Goal: Information Seeking & Learning: Learn about a topic

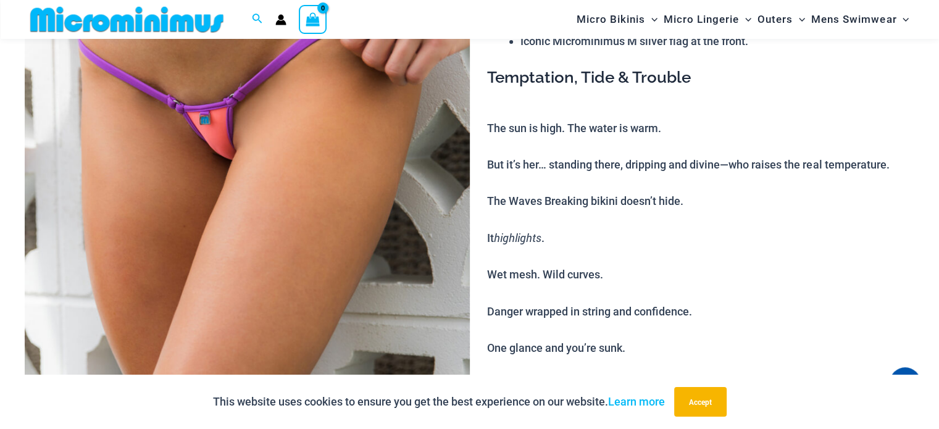
scroll to position [114, 0]
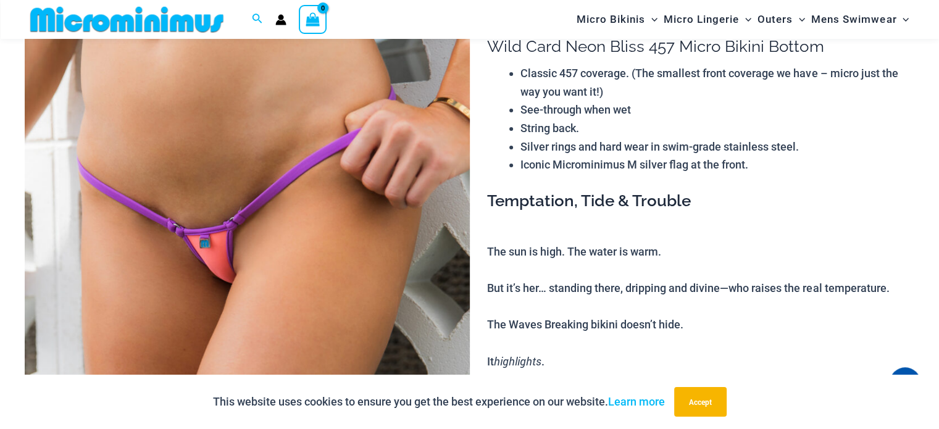
click at [199, 253] on img at bounding box center [247, 333] width 445 height 668
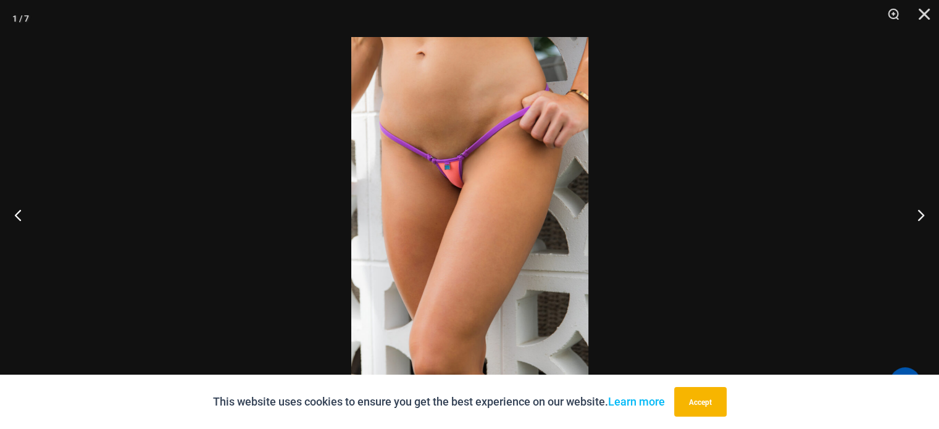
click at [433, 181] on img at bounding box center [469, 214] width 237 height 355
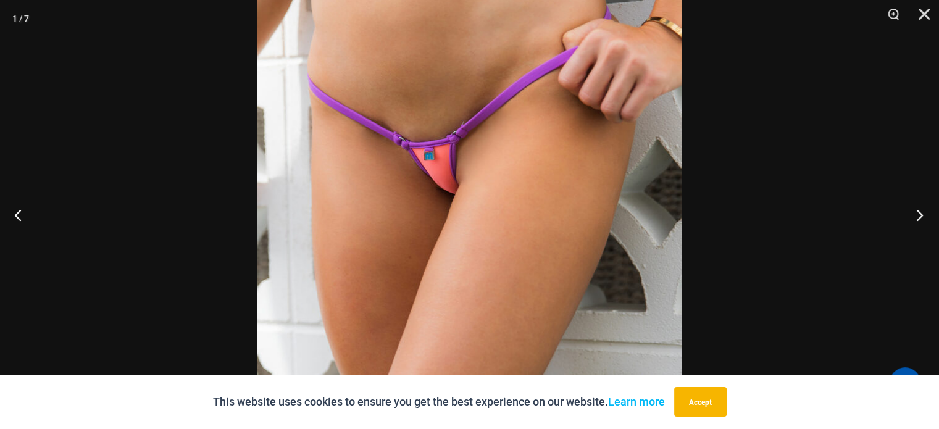
click at [918, 214] on button "Next" at bounding box center [916, 215] width 46 height 62
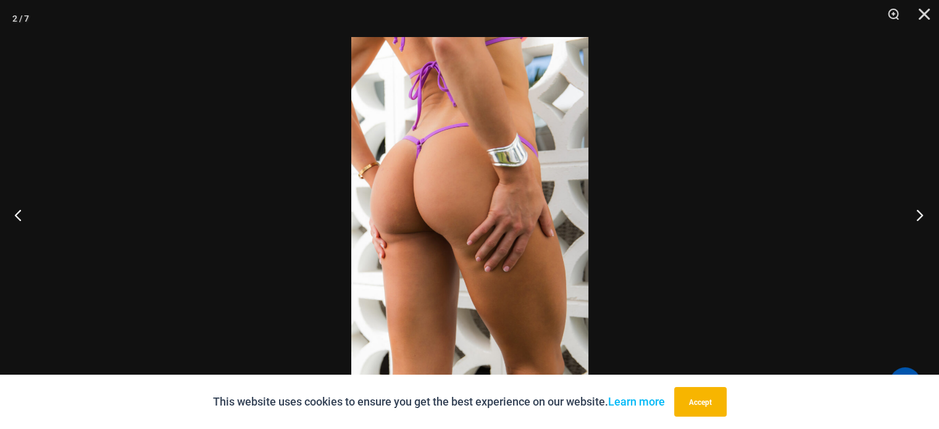
click at [918, 214] on button "Next" at bounding box center [916, 215] width 46 height 62
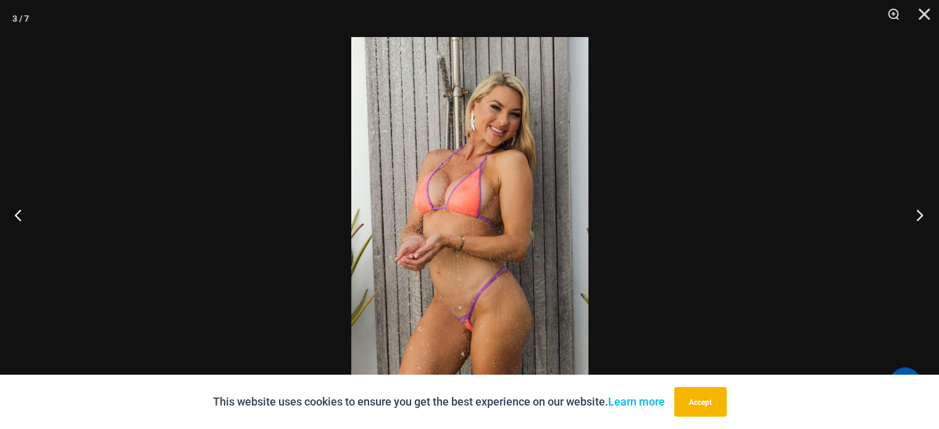
click at [916, 214] on button "Next" at bounding box center [916, 215] width 46 height 62
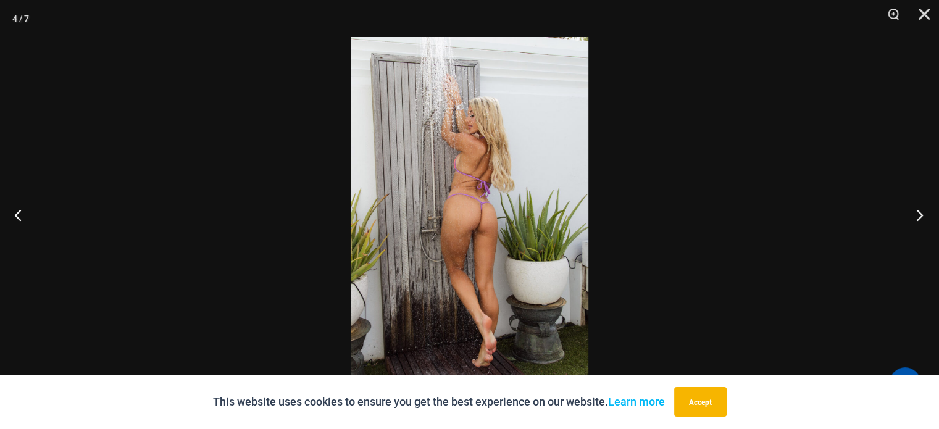
click at [916, 213] on button "Next" at bounding box center [916, 215] width 46 height 62
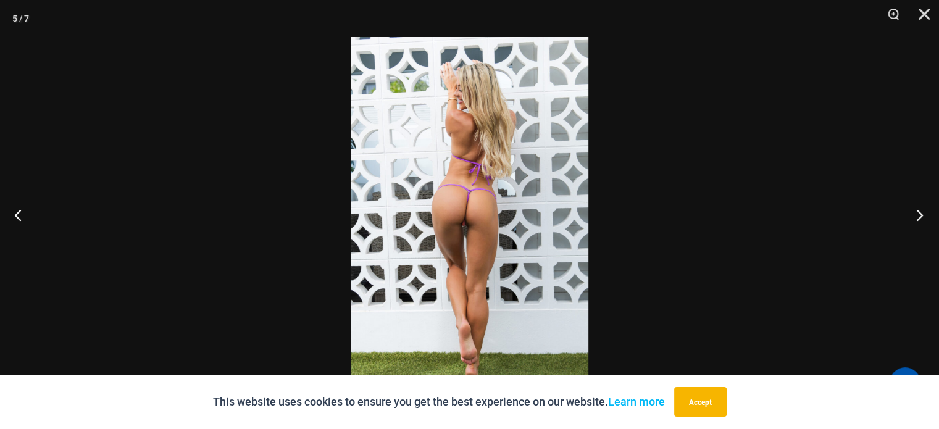
click at [916, 213] on button "Next" at bounding box center [916, 215] width 46 height 62
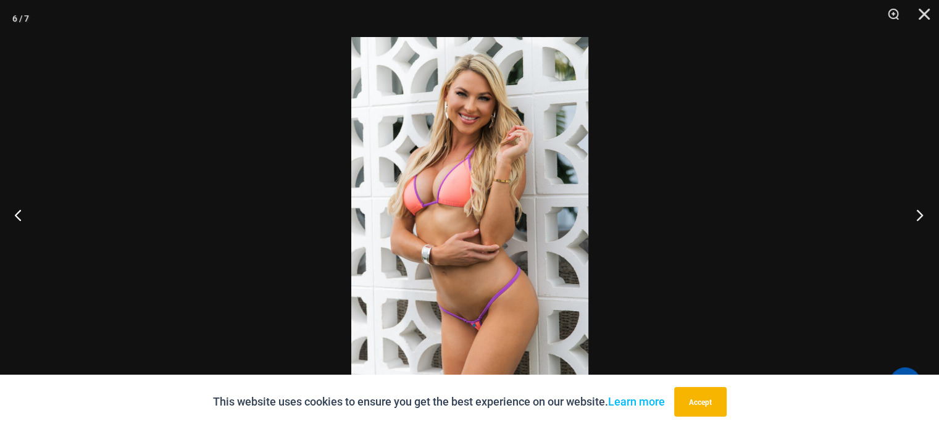
click at [916, 213] on button "Next" at bounding box center [916, 215] width 46 height 62
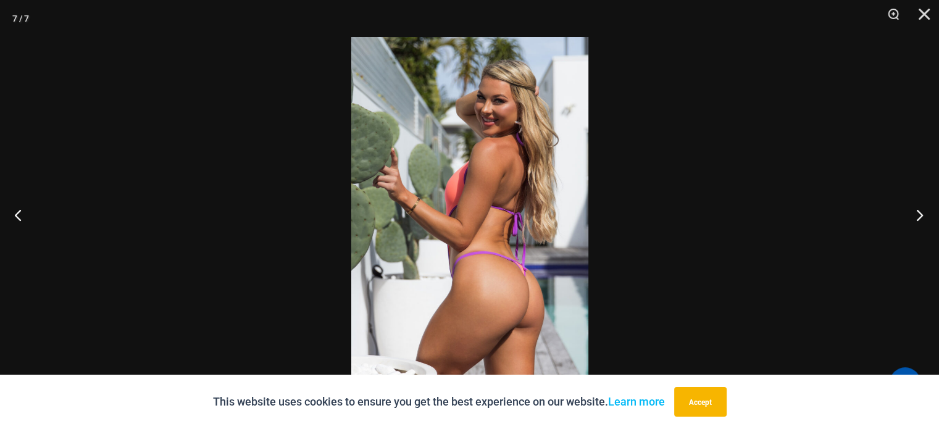
click at [916, 213] on button "Next" at bounding box center [916, 215] width 46 height 62
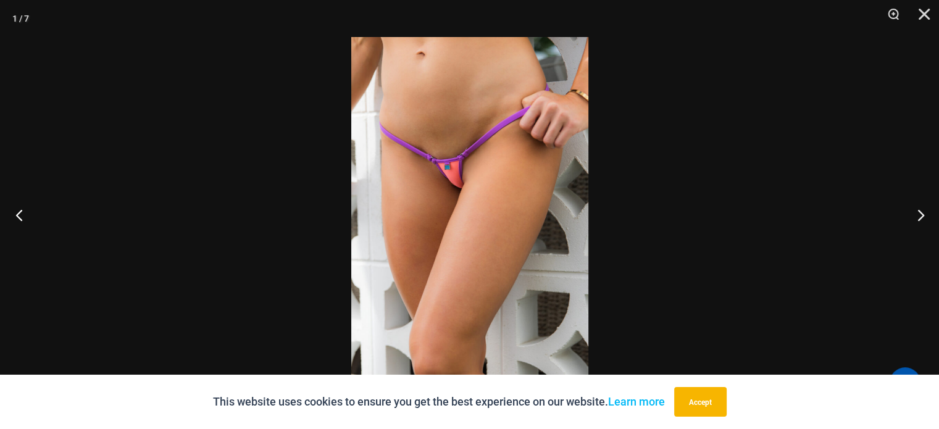
click at [17, 213] on button "Previous" at bounding box center [23, 215] width 46 height 62
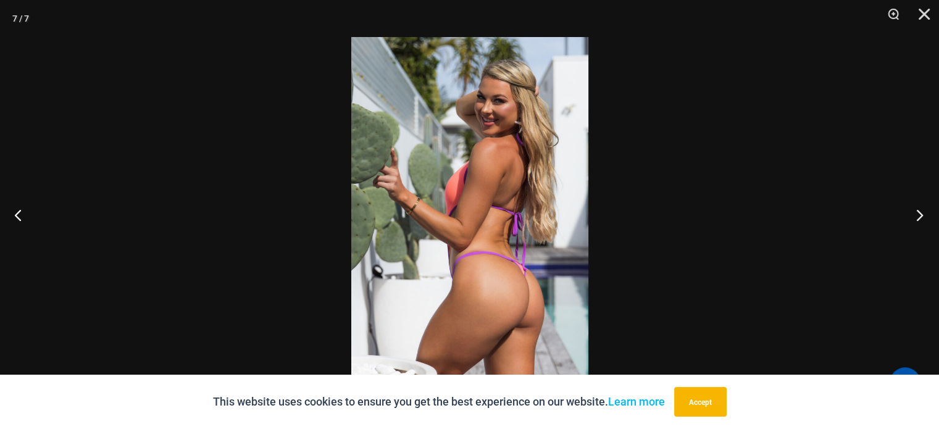
click at [919, 214] on button "Next" at bounding box center [916, 215] width 46 height 62
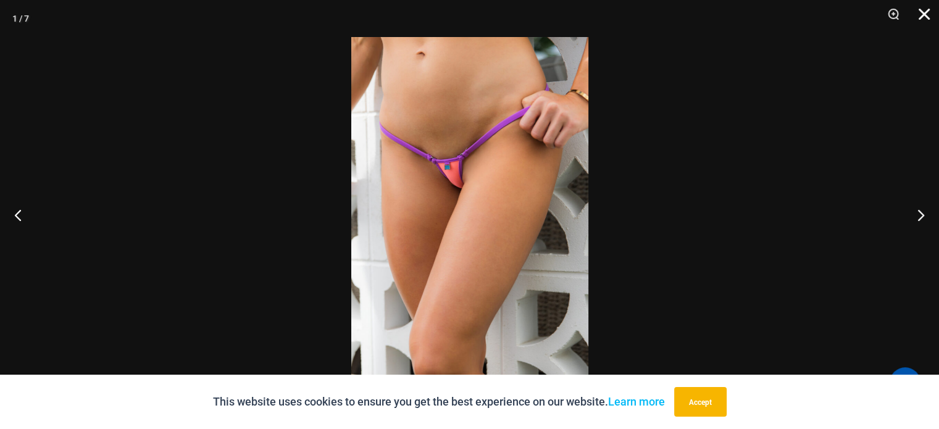
click at [926, 12] on button "Close" at bounding box center [920, 18] width 31 height 37
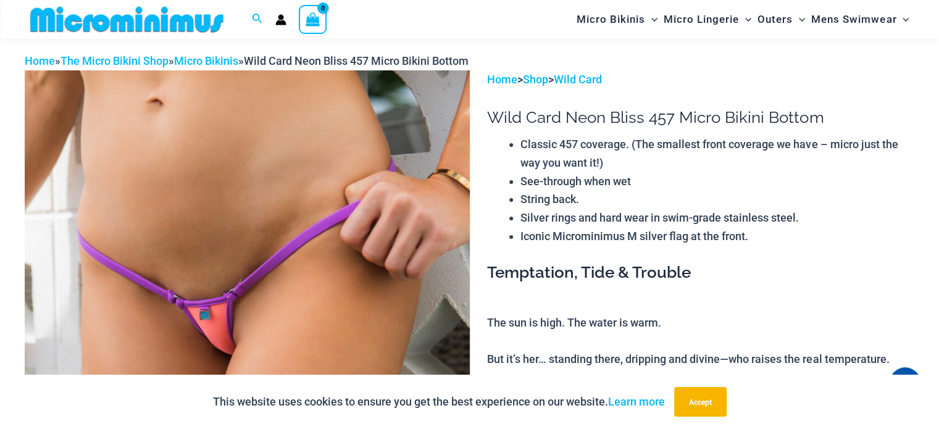
scroll to position [112, 0]
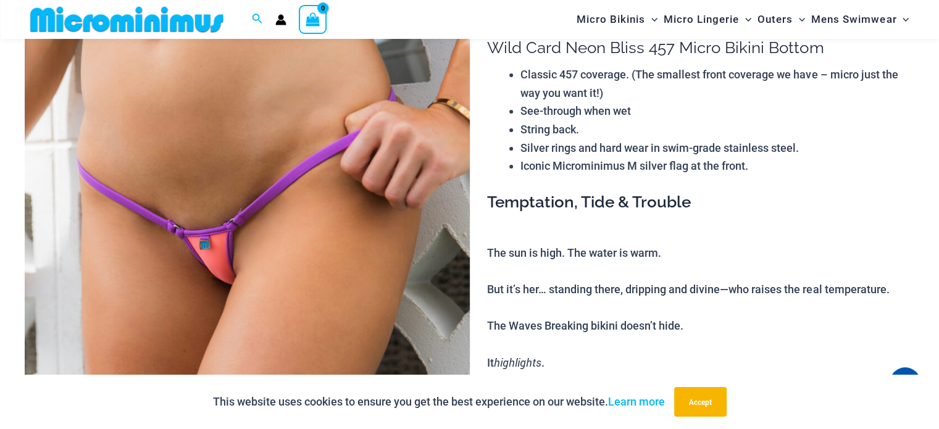
click at [203, 251] on img at bounding box center [247, 334] width 445 height 668
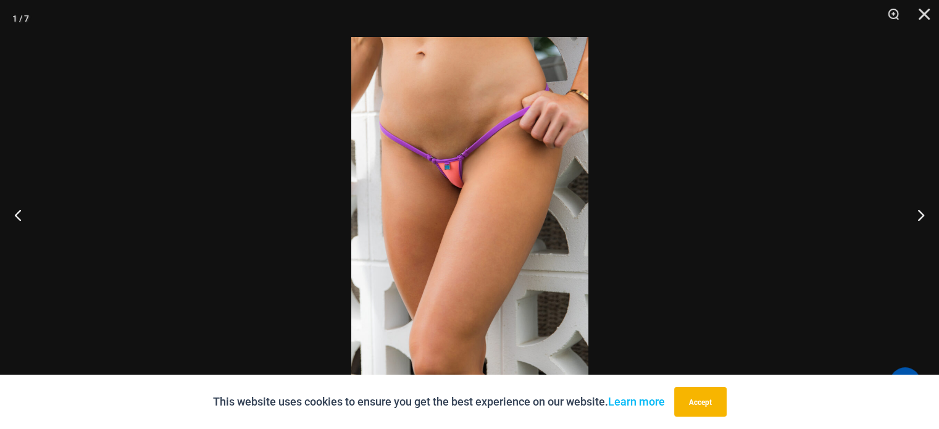
click at [449, 175] on img at bounding box center [469, 214] width 237 height 355
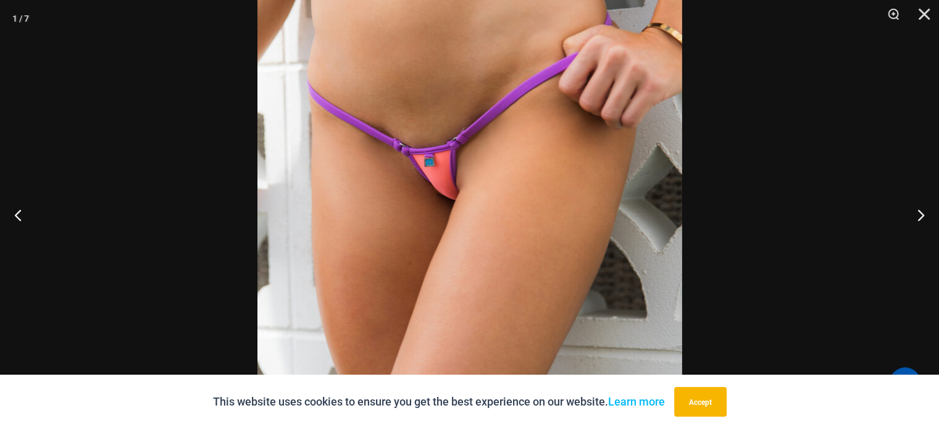
click at [449, 175] on img at bounding box center [469, 247] width 425 height 636
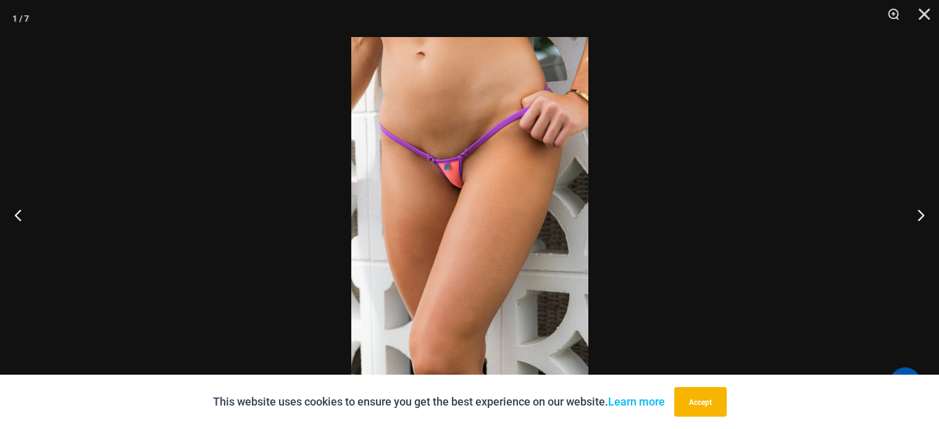
click at [451, 177] on img at bounding box center [469, 214] width 237 height 355
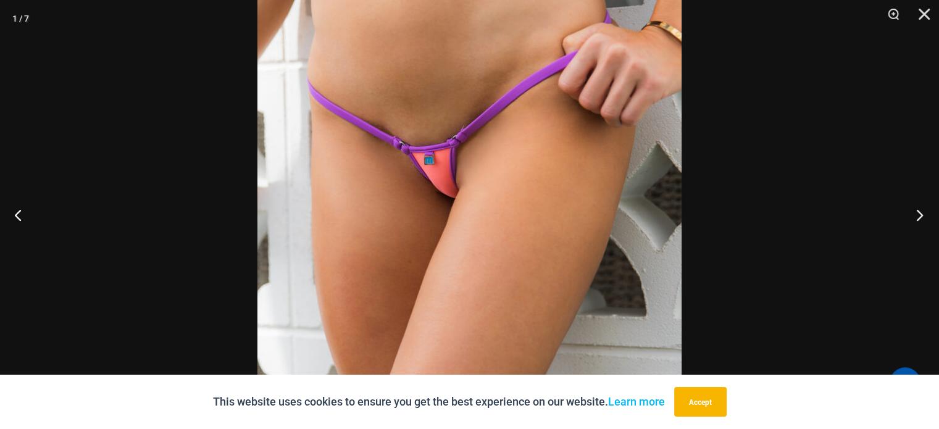
click at [919, 212] on button "Next" at bounding box center [916, 215] width 46 height 62
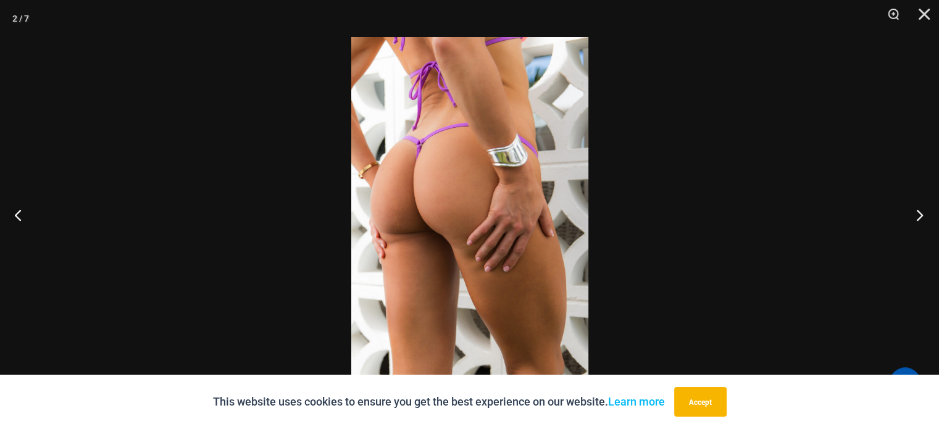
click at [915, 212] on button "Next" at bounding box center [916, 215] width 46 height 62
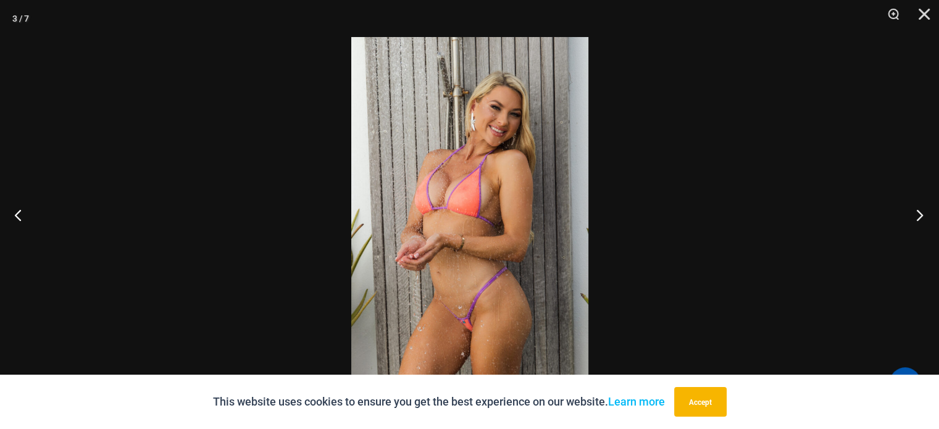
click at [911, 209] on button "Next" at bounding box center [916, 215] width 46 height 62
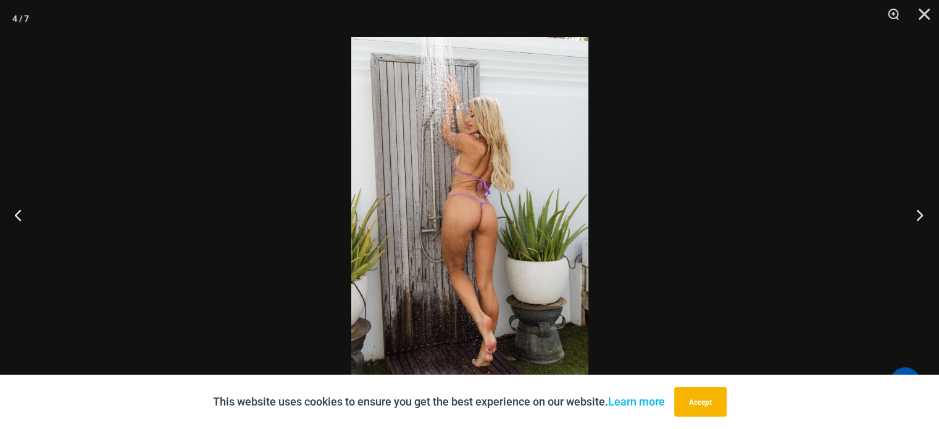
click at [909, 207] on button "Next" at bounding box center [916, 215] width 46 height 62
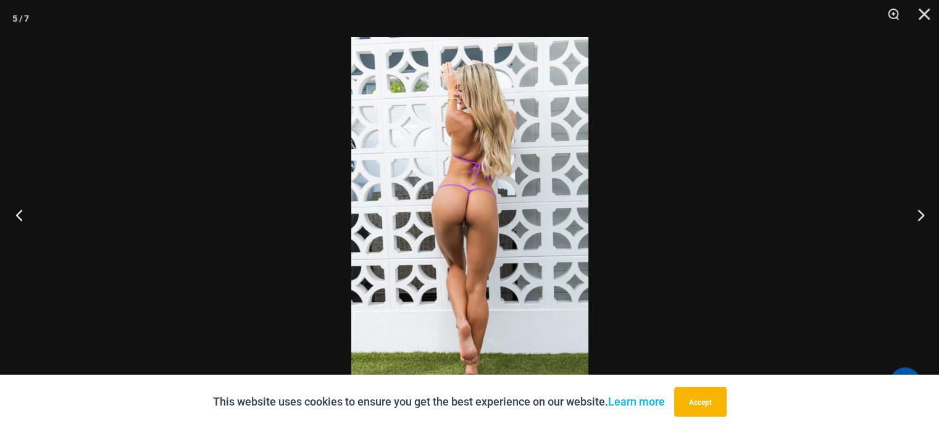
click at [16, 213] on button "Previous" at bounding box center [23, 215] width 46 height 62
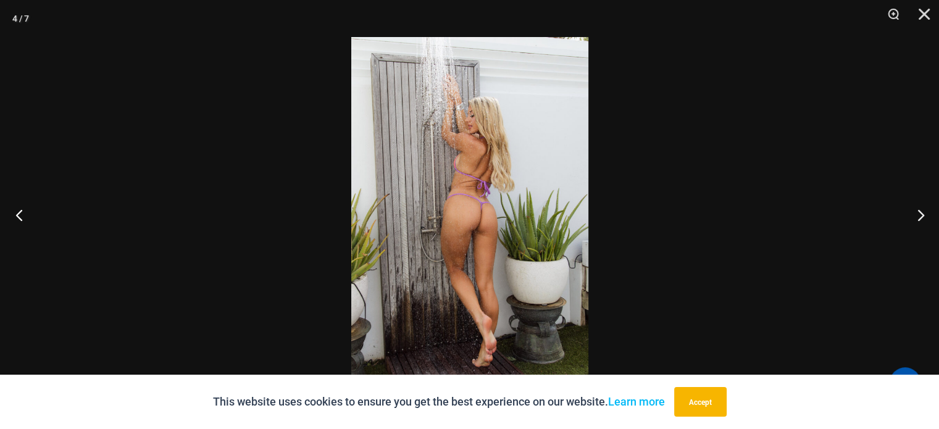
click at [16, 213] on button "Previous" at bounding box center [23, 215] width 46 height 62
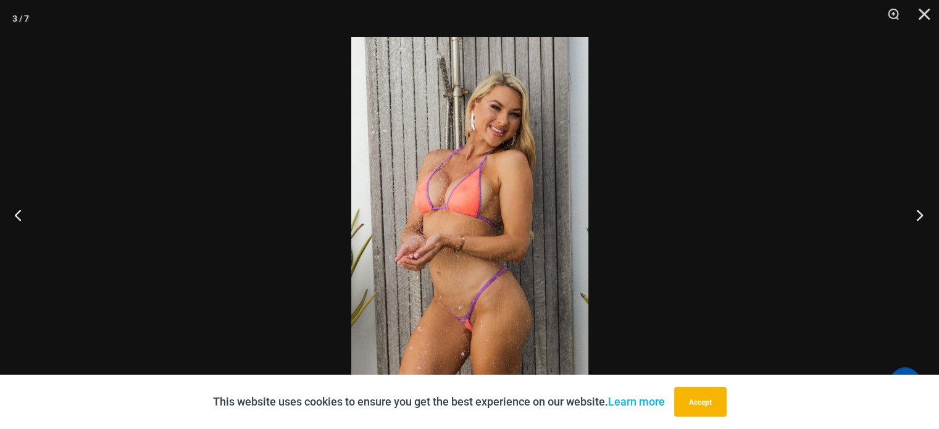
click at [919, 211] on button "Next" at bounding box center [916, 215] width 46 height 62
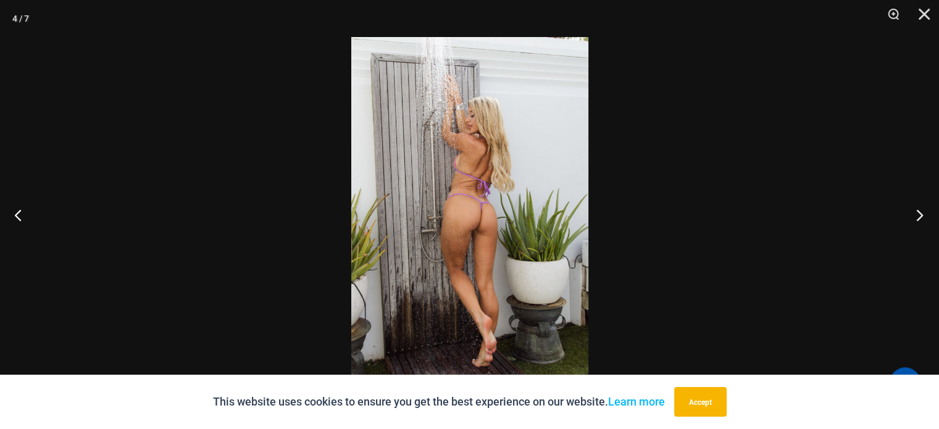
click at [919, 211] on button "Next" at bounding box center [916, 215] width 46 height 62
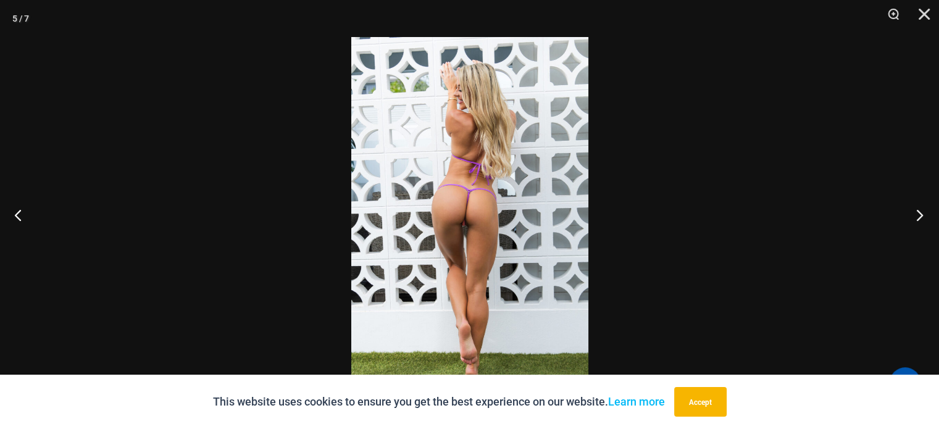
click at [917, 210] on button "Next" at bounding box center [916, 215] width 46 height 62
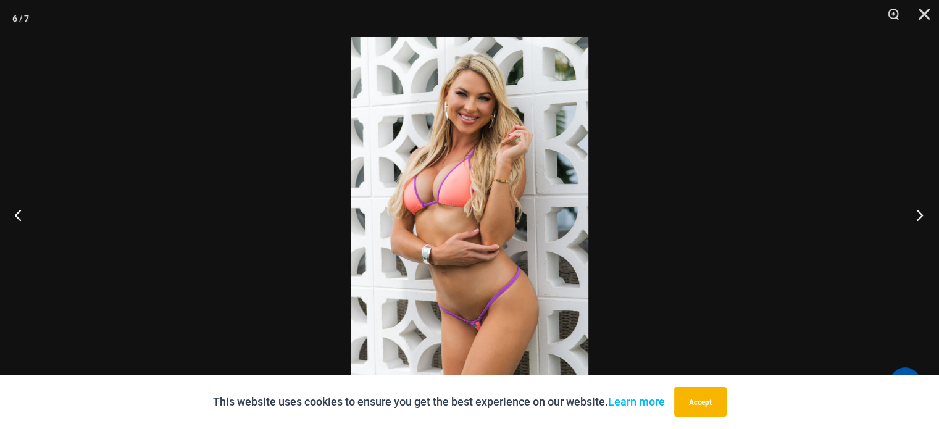
click at [913, 209] on button "Next" at bounding box center [916, 215] width 46 height 62
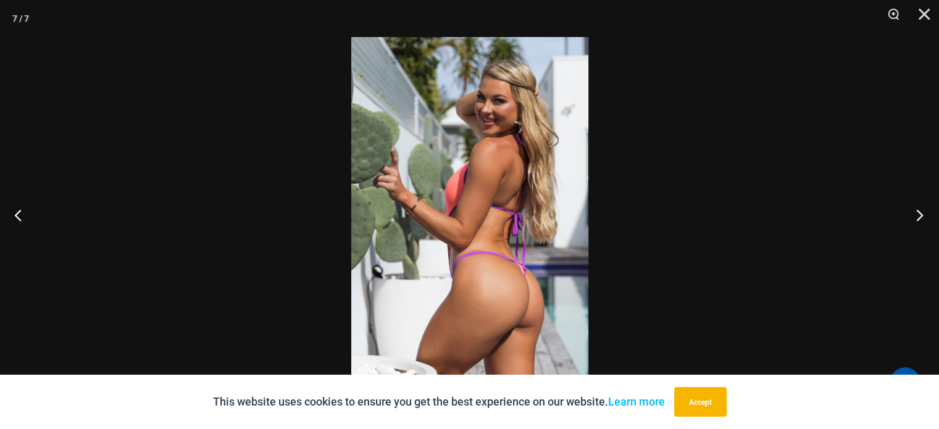
click at [910, 208] on button "Next" at bounding box center [916, 215] width 46 height 62
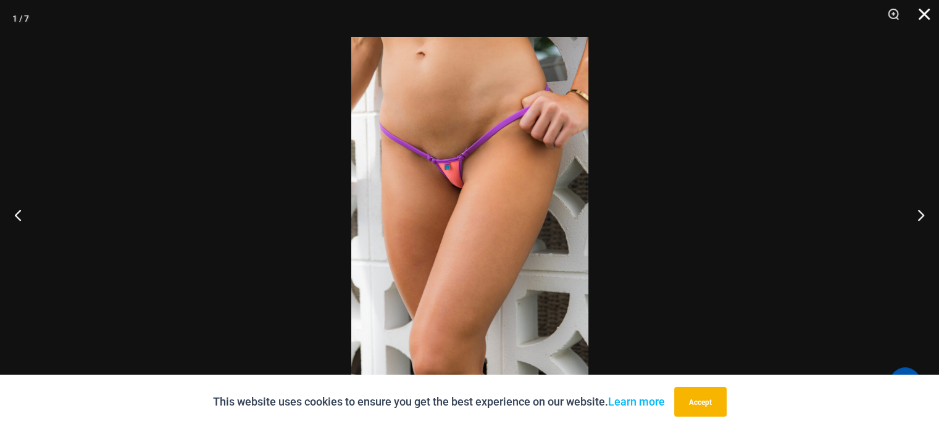
click at [922, 14] on button "Close" at bounding box center [920, 18] width 31 height 37
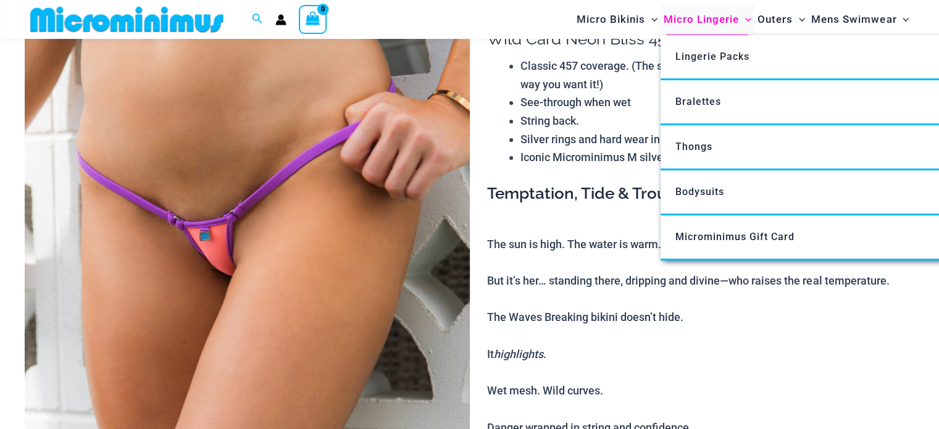
scroll to position [121, 0]
